Goal: Navigation & Orientation: Find specific page/section

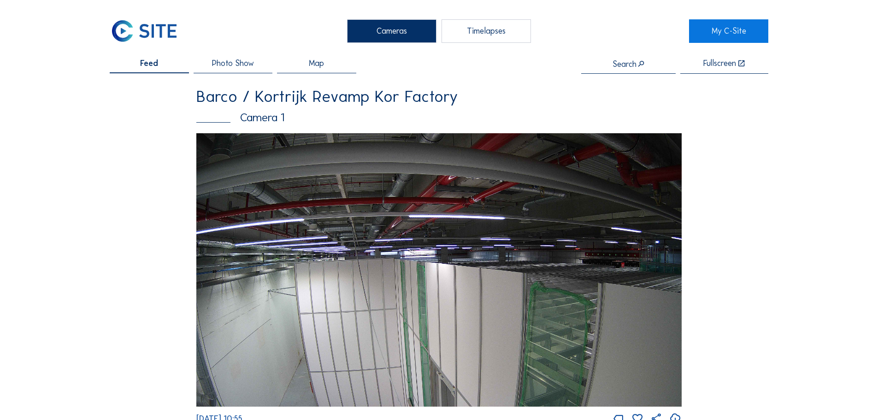
click at [247, 65] on span "Photo Show" at bounding box center [233, 63] width 42 height 8
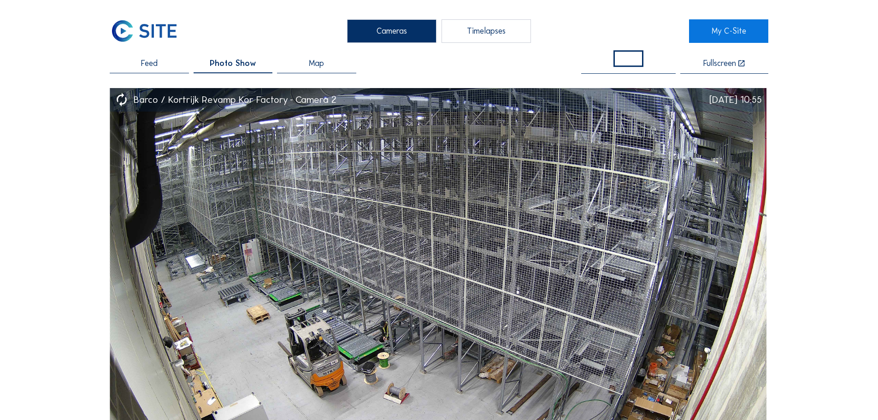
click at [399, 30] on div "Cameras" at bounding box center [391, 30] width 89 height 23
click at [148, 66] on span "Feed" at bounding box center [149, 63] width 17 height 8
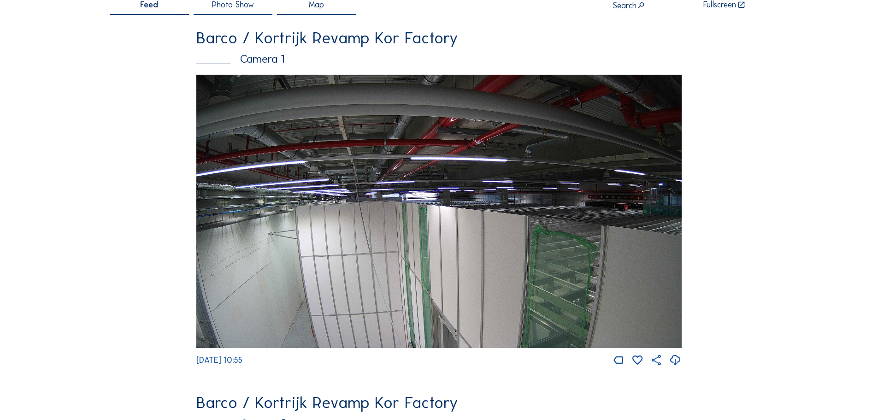
scroll to position [57, 0]
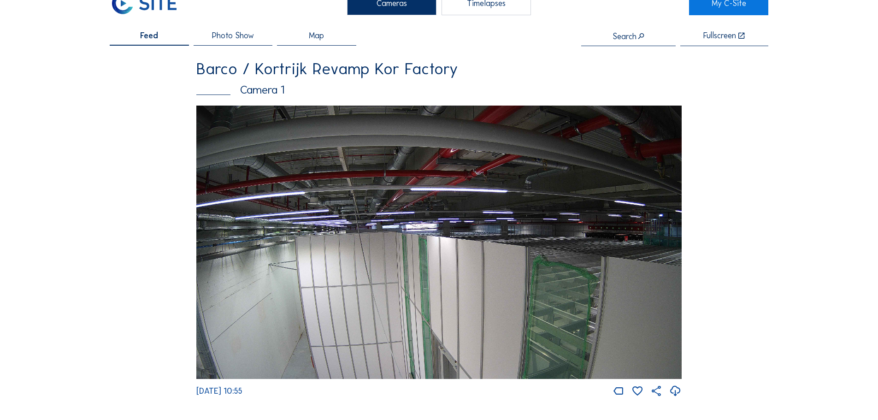
scroll to position [0, 0]
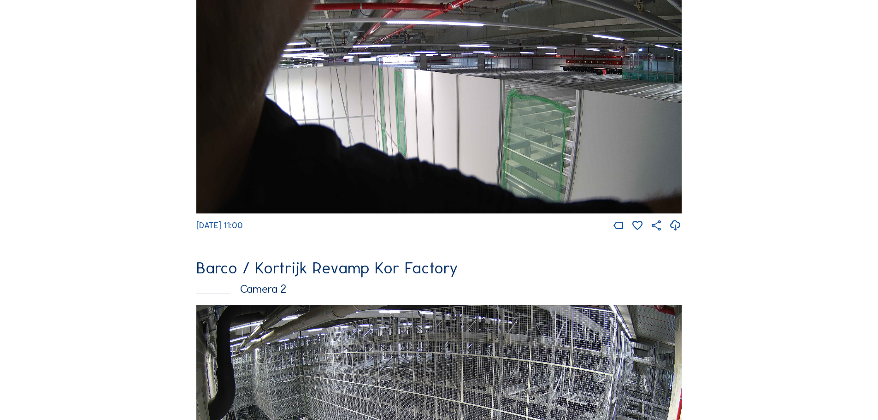
scroll to position [201, 0]
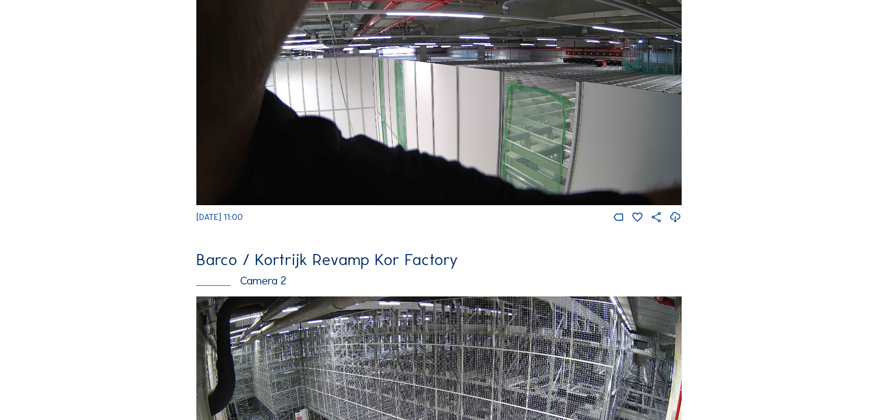
click at [758, 325] on div "Feed Photo Show Map Search Fullscreen Barco / [GEOGRAPHIC_DATA] Revamp Kor Fact…" at bounding box center [439, 223] width 658 height 730
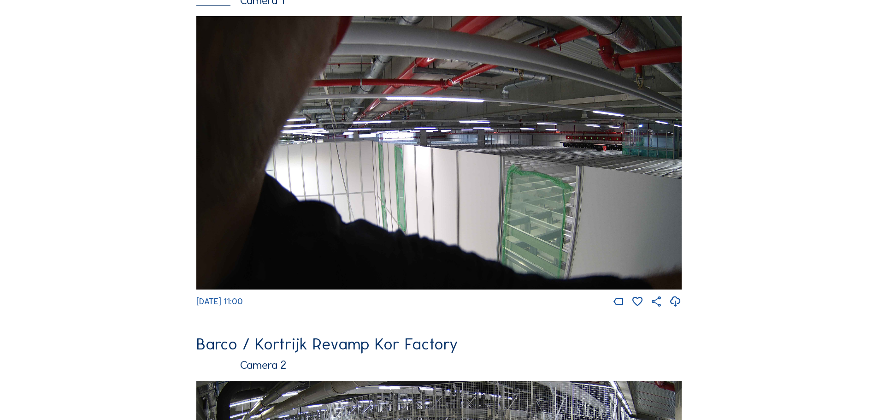
scroll to position [0, 0]
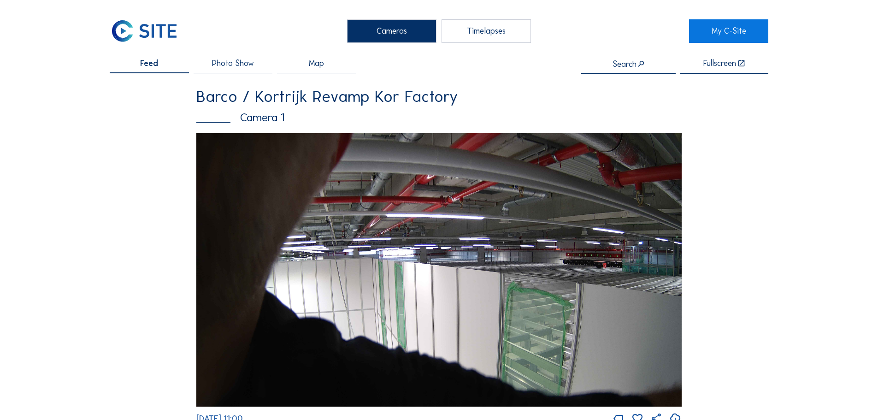
click at [731, 151] on div "Feed Photo Show Map Search Fullscreen Barco / [GEOGRAPHIC_DATA] Revamp Kor Fact…" at bounding box center [439, 424] width 658 height 730
